Goal: Information Seeking & Learning: Learn about a topic

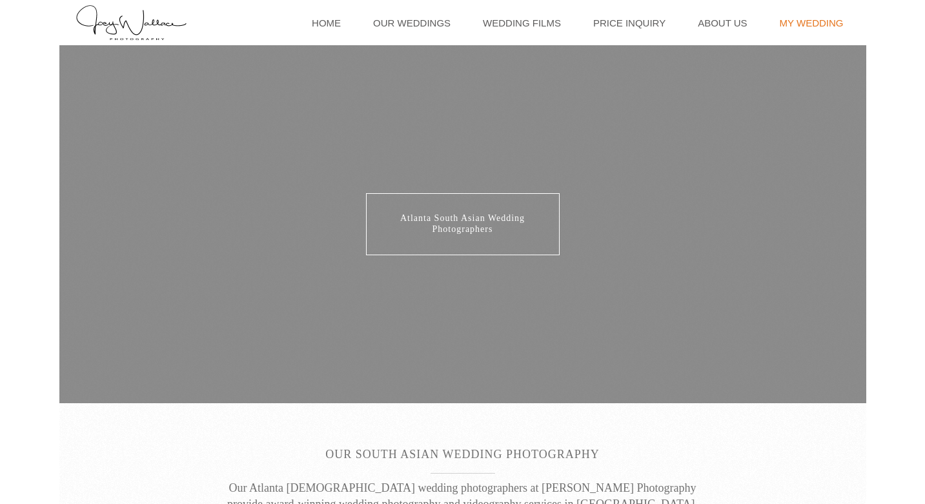
click at [799, 15] on link "My Wedding" at bounding box center [812, 22] width 77 height 45
click at [538, 28] on link "Wedding Films" at bounding box center [521, 22] width 91 height 45
click at [538, 27] on link "Wedding Films" at bounding box center [521, 22] width 91 height 45
